Goal: Navigation & Orientation: Find specific page/section

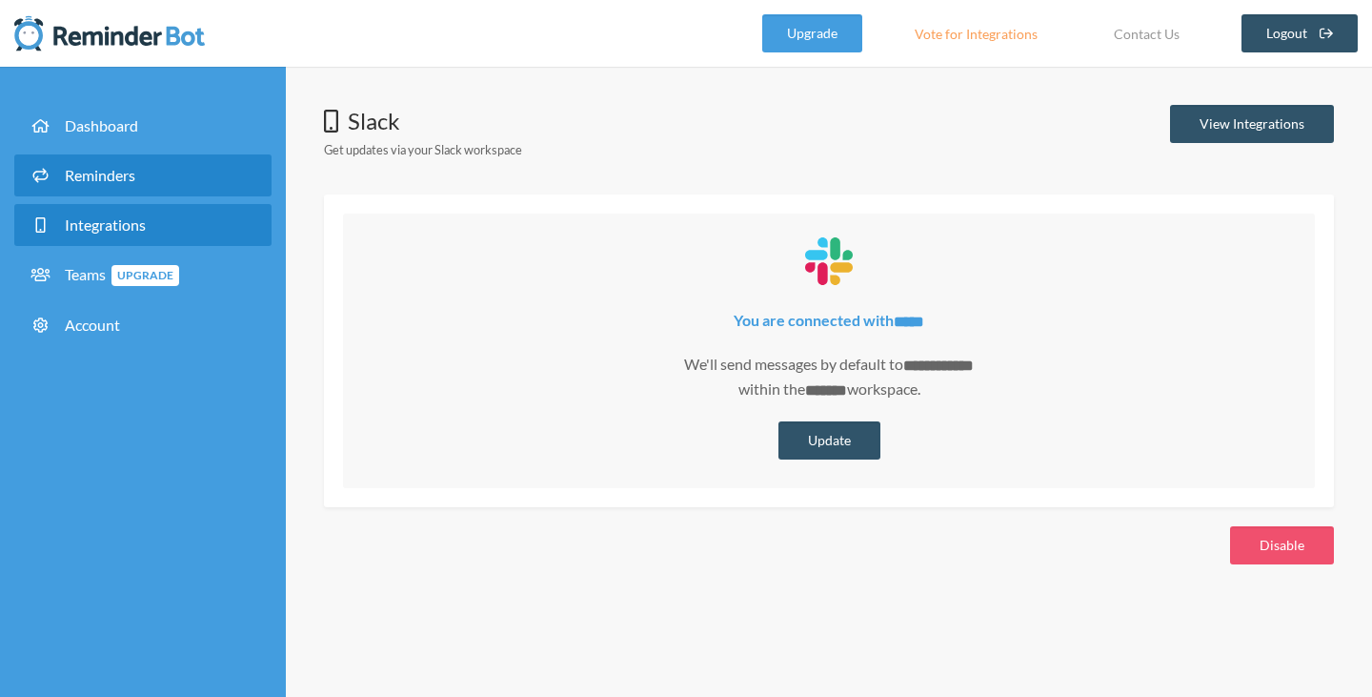
click at [95, 177] on span "Reminders" at bounding box center [100, 175] width 71 height 18
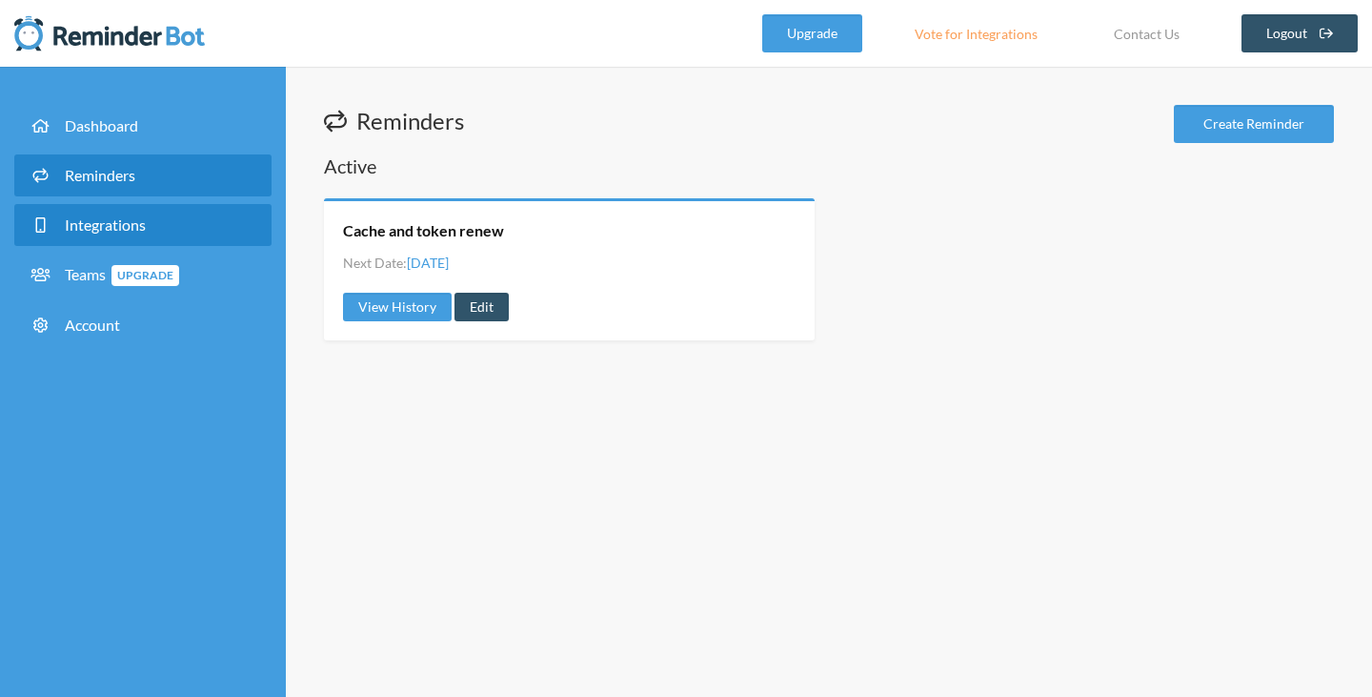
click at [121, 215] on span "Integrations" at bounding box center [105, 224] width 81 height 18
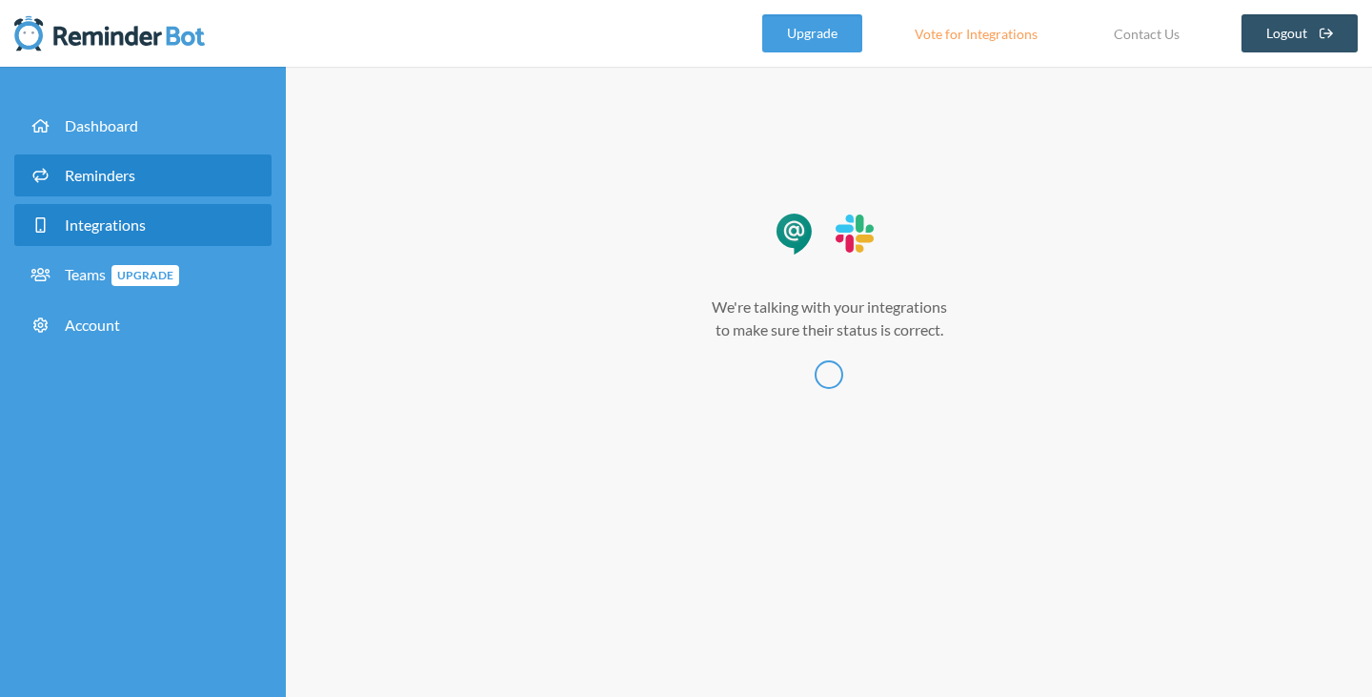
click at [126, 177] on span "Reminders" at bounding box center [100, 175] width 71 height 18
